Goal: Task Accomplishment & Management: Manage account settings

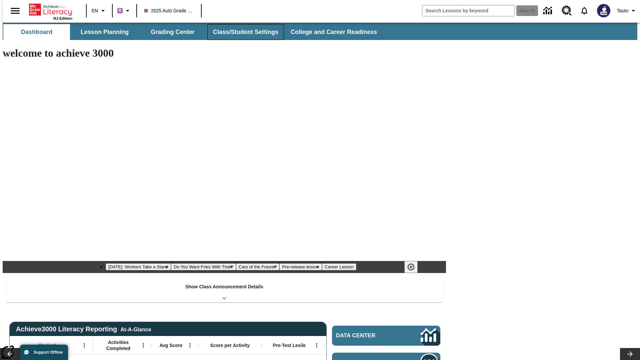
click at [242, 32] on button "Class/Student Settings" at bounding box center [245, 32] width 77 height 16
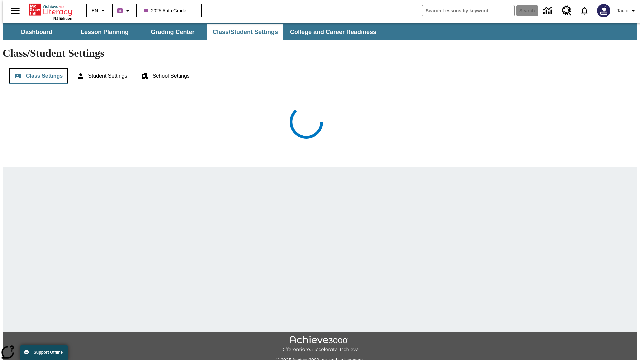
click at [36, 68] on button "Class Settings" at bounding box center [38, 76] width 59 height 16
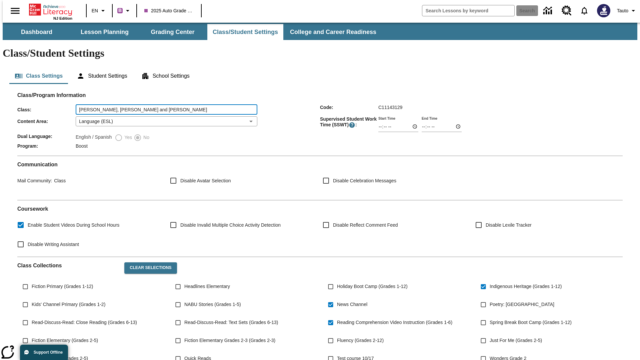
type input "VonRueden, Hodkiewicz and Bailey"
type input "06:00"
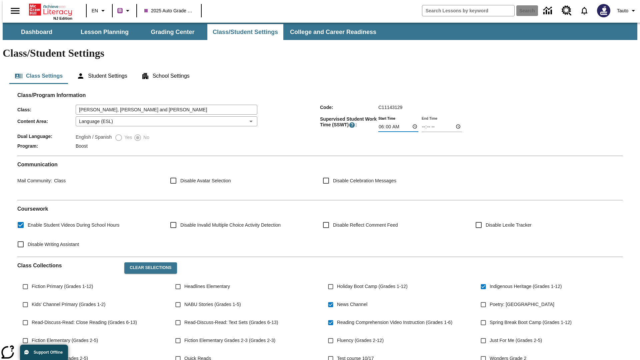
type input "06:01"
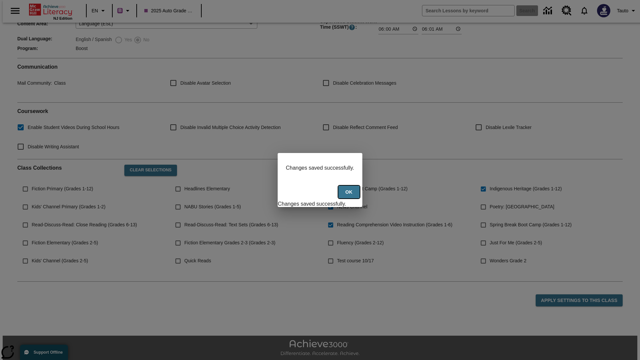
click at [350, 196] on button "Ok" at bounding box center [349, 192] width 21 height 13
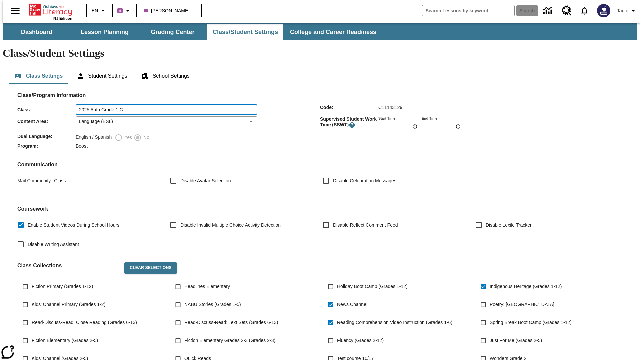
type input "2025 Auto Grade 1 C"
type input "06:00"
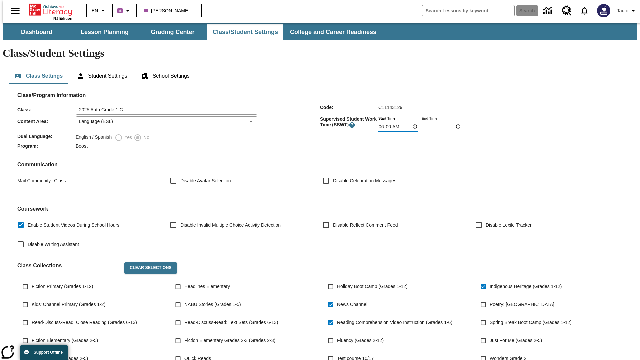
type input "06:01"
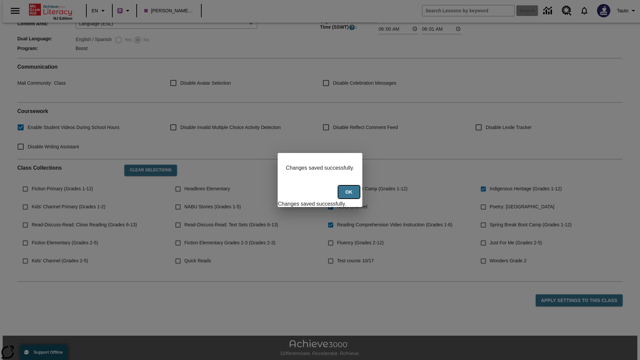
click at [350, 196] on button "Ok" at bounding box center [349, 192] width 21 height 13
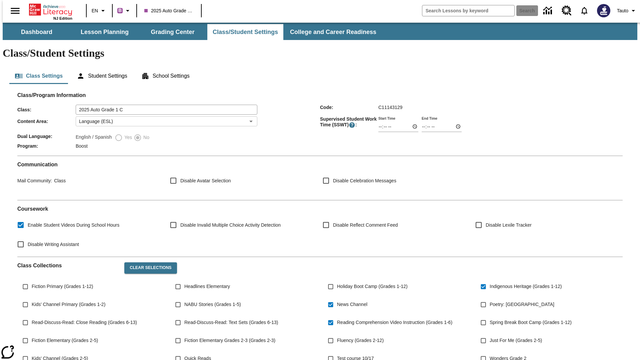
click at [164, 102] on body "Skip to main content NJ Edition EN B 2025 Auto Grade 1 C Search Tauto Dashboard…" at bounding box center [320, 250] width 635 height 454
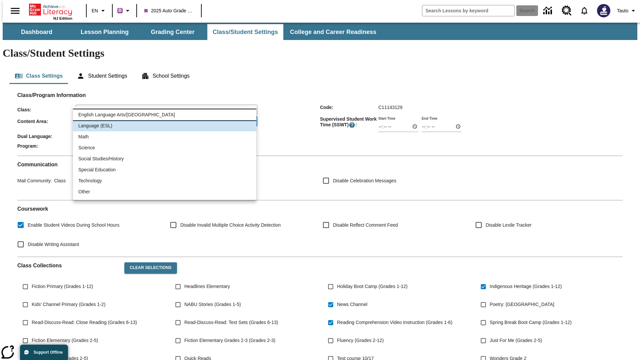
click at [165, 115] on li "English Language Arts/[GEOGRAPHIC_DATA]" at bounding box center [164, 114] width 183 height 11
type input "1"
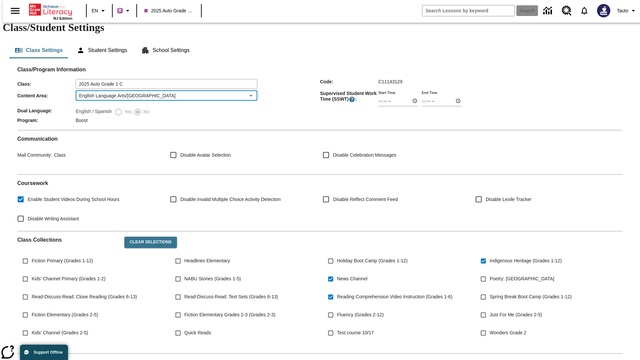
scroll to position [98, 0]
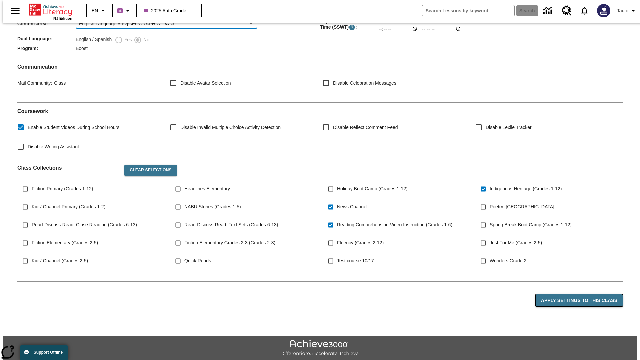
click at [583, 295] on button "Apply Settings to this Class" at bounding box center [579, 301] width 87 height 12
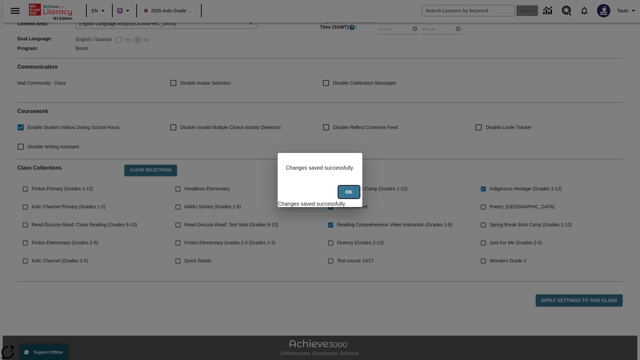
click at [350, 196] on button "Ok" at bounding box center [349, 192] width 21 height 13
